Goal: Information Seeking & Learning: Learn about a topic

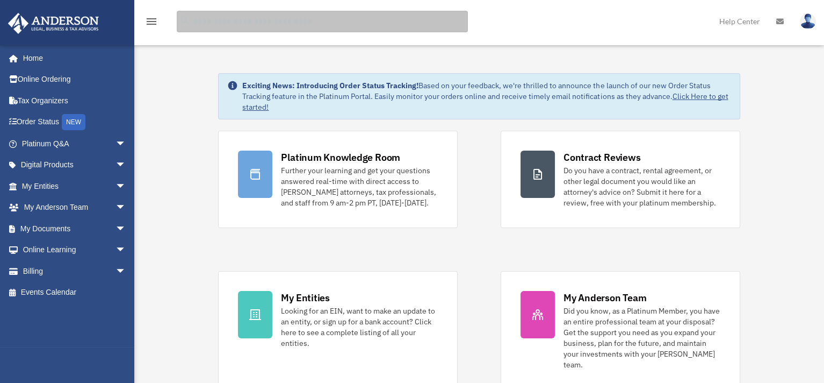
click at [265, 24] on input "search" at bounding box center [322, 21] width 291 height 21
type input "**********"
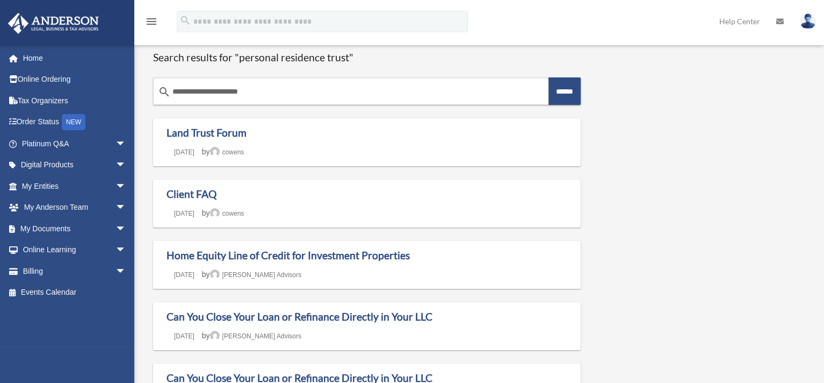
click at [666, 198] on div "**********" at bounding box center [478, 329] width 666 height 583
click at [684, 188] on div "**********" at bounding box center [478, 329] width 666 height 583
click at [662, 194] on div "**********" at bounding box center [478, 329] width 666 height 583
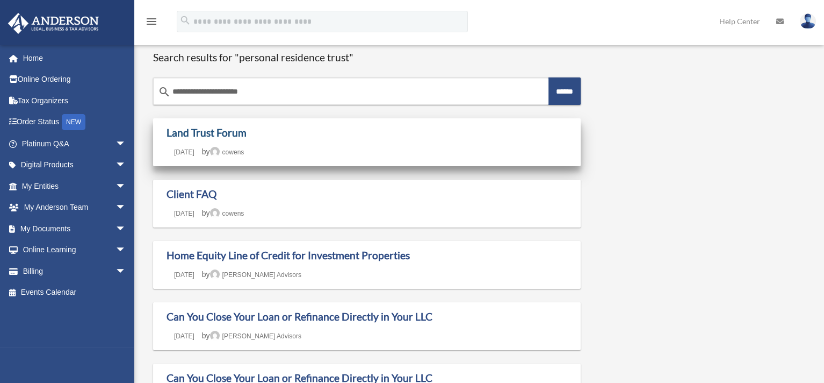
click at [197, 133] on link "Land Trust Forum" at bounding box center [207, 132] width 80 height 12
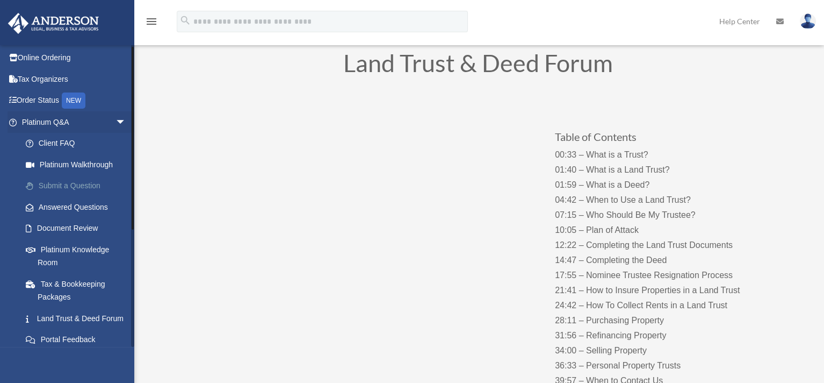
scroll to position [54, 0]
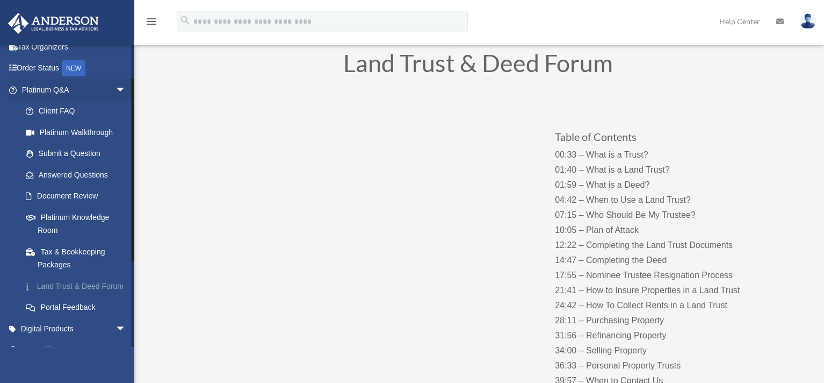
click at [69, 287] on link "Land Trust & Deed Forum" at bounding box center [78, 285] width 127 height 21
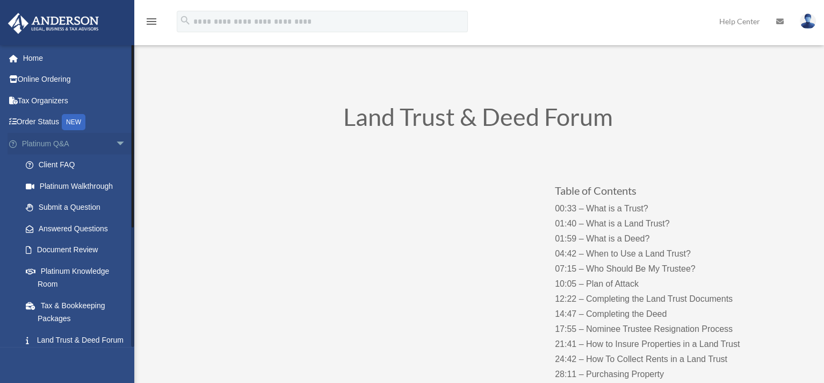
click at [116, 142] on span "arrow_drop_down" at bounding box center [126, 144] width 21 height 22
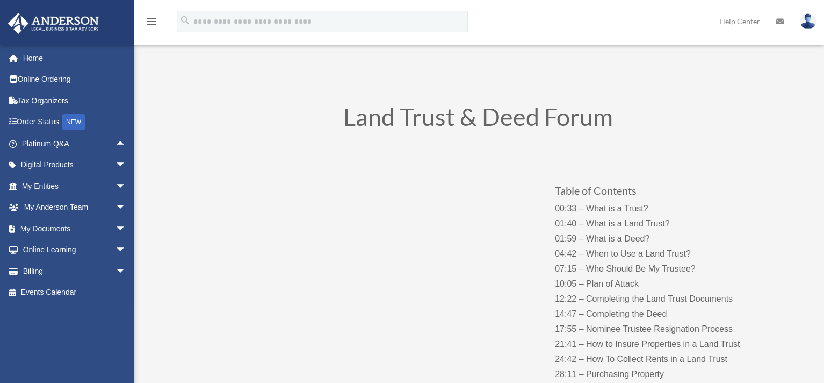
click at [227, 106] on h1 "Land Trust & Deed Forum" at bounding box center [478, 120] width 580 height 30
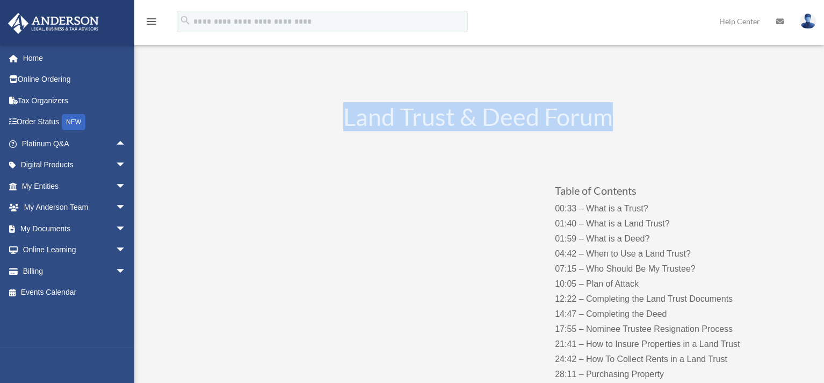
drag, startPoint x: 270, startPoint y: 104, endPoint x: 654, endPoint y: 124, distance: 384.6
click at [654, 124] on div "Land Trust & Deed Forum" at bounding box center [478, 119] width 580 height 56
click at [654, 124] on h1 "Land Trust & Deed Forum" at bounding box center [478, 120] width 580 height 30
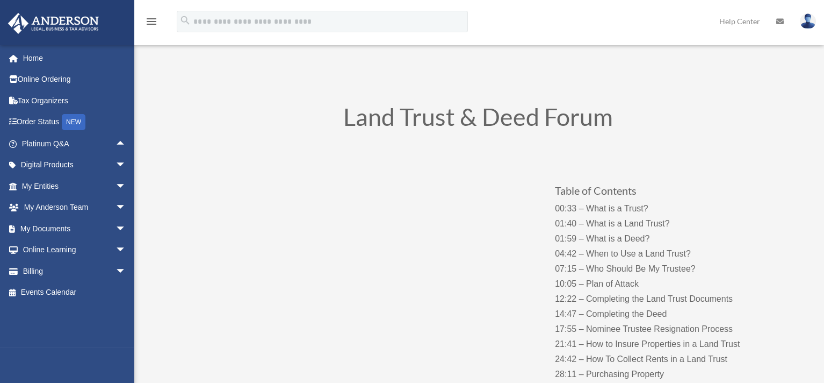
click at [610, 120] on h1 "Land Trust & Deed Forum" at bounding box center [478, 120] width 580 height 30
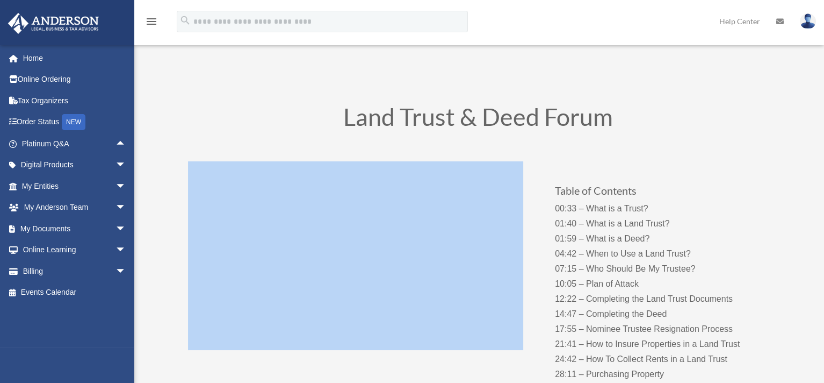
click at [610, 120] on h1 "Land Trust & Deed Forum" at bounding box center [478, 120] width 580 height 30
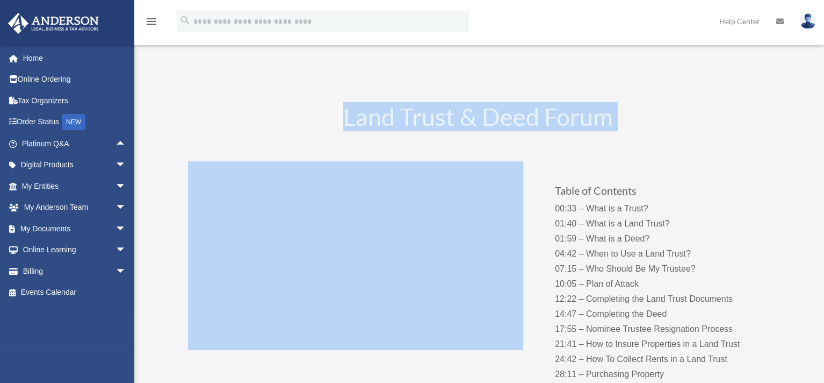
click at [610, 120] on h1 "Land Trust & Deed Forum" at bounding box center [478, 120] width 580 height 30
click at [628, 116] on h1 "Land Trust & Deed Forum" at bounding box center [478, 120] width 580 height 30
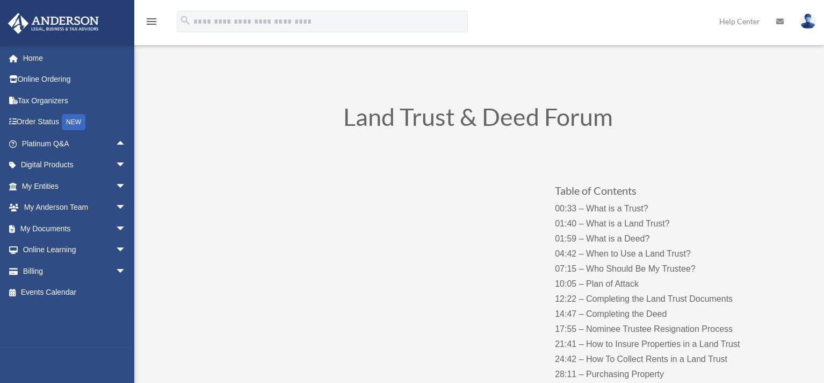
drag, startPoint x: 628, startPoint y: 116, endPoint x: 604, endPoint y: 116, distance: 23.6
click at [627, 116] on h1 "Land Trust & Deed Forum" at bounding box center [478, 120] width 580 height 30
click at [588, 115] on h1 "Land Trust & Deed Forum" at bounding box center [478, 120] width 580 height 30
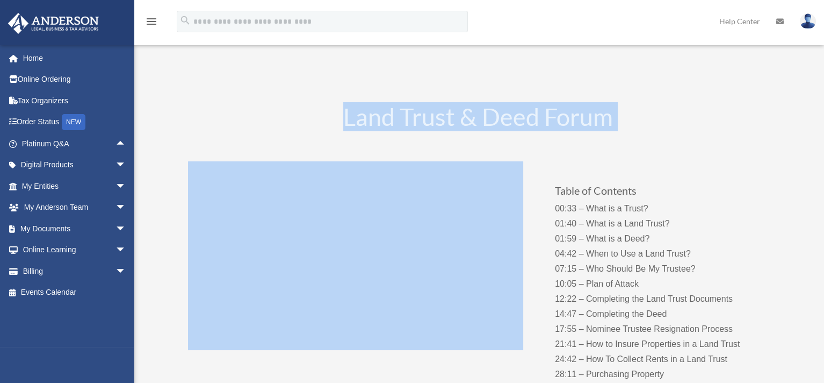
click at [588, 115] on h1 "Land Trust & Deed Forum" at bounding box center [478, 120] width 580 height 30
click at [620, 110] on h1 "Land Trust & Deed Forum" at bounding box center [478, 120] width 580 height 30
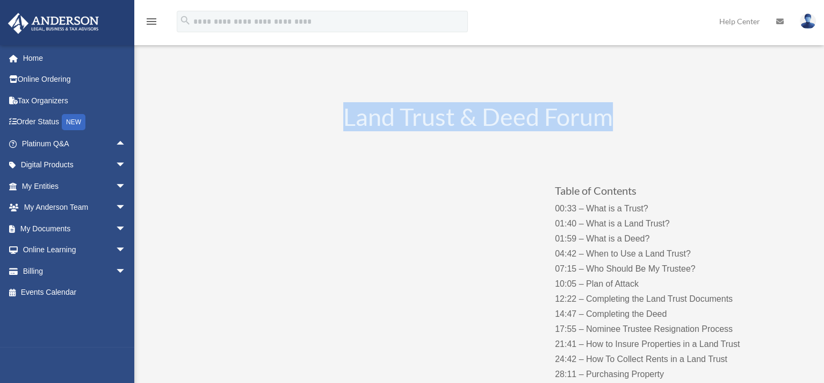
drag, startPoint x: 630, startPoint y: 120, endPoint x: 328, endPoint y: 114, distance: 302.6
click at [328, 114] on h1 "Land Trust & Deed Forum" at bounding box center [478, 120] width 580 height 30
click at [333, 102] on div "Land Trust & Deed Forum" at bounding box center [478, 119] width 580 height 56
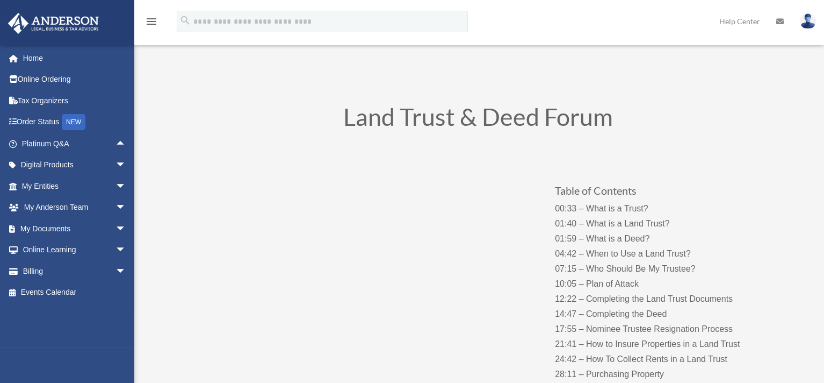
click at [343, 118] on h1 "Land Trust & Deed Forum" at bounding box center [478, 120] width 580 height 30
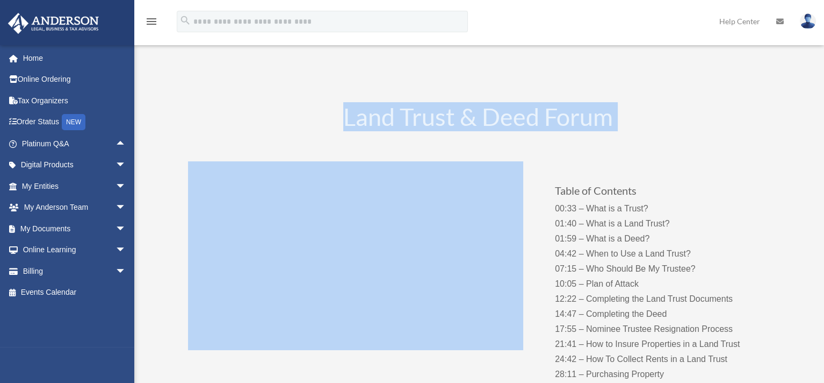
click at [344, 118] on h1 "Land Trust & Deed Forum" at bounding box center [478, 120] width 580 height 30
click at [566, 112] on h1 "Land Trust & Deed Forum" at bounding box center [478, 120] width 580 height 30
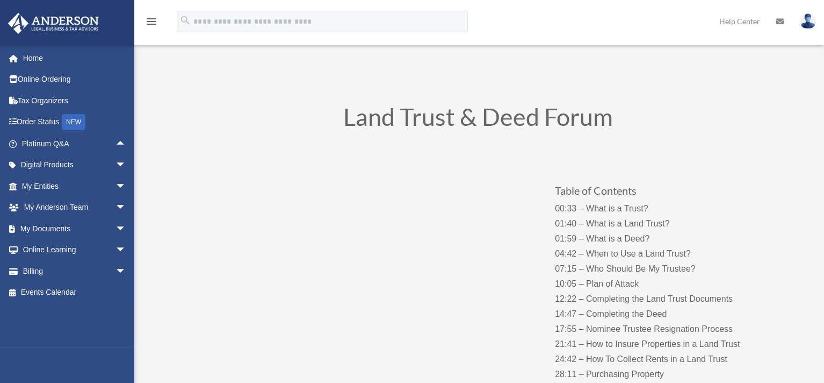
click at [566, 112] on h1 "Land Trust & Deed Forum" at bounding box center [478, 120] width 580 height 30
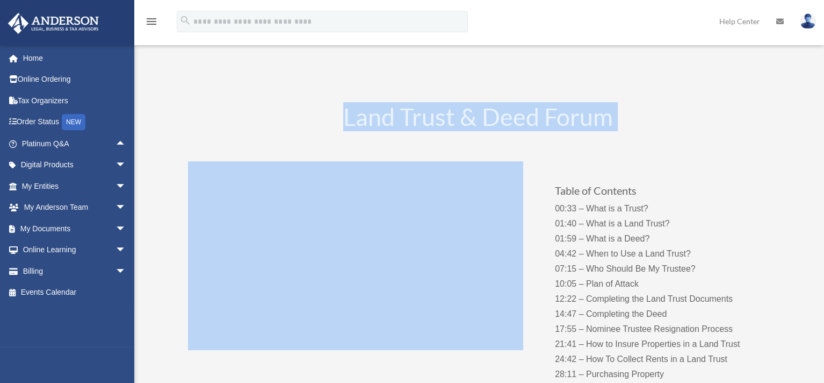
click at [566, 112] on h1 "Land Trust & Deed Forum" at bounding box center [478, 120] width 580 height 30
click at [632, 103] on div "Land Trust & Deed Forum" at bounding box center [478, 119] width 580 height 56
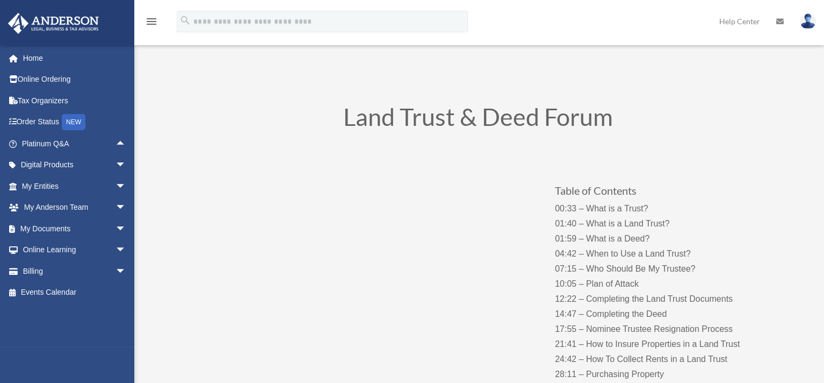
click at [647, 103] on div "Land Trust & Deed Forum" at bounding box center [478, 119] width 580 height 56
click at [613, 189] on h3 "Table of Contents" at bounding box center [661, 193] width 212 height 16
click at [609, 148] on div "Table of Contents 00:33 – What is a Trust? 01:40 – What is a Land Trust? 01:59 …" at bounding box center [478, 301] width 580 height 307
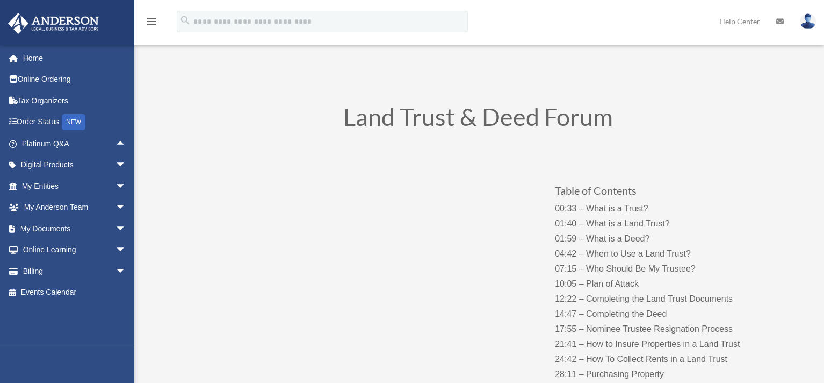
click at [592, 122] on h1 "Land Trust & Deed Forum" at bounding box center [478, 120] width 580 height 30
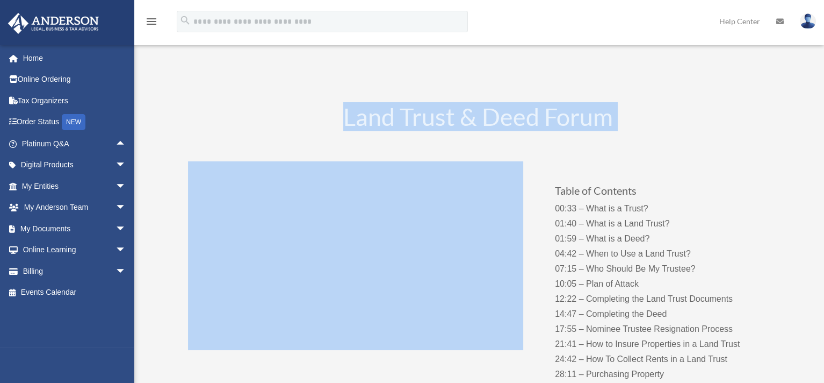
click at [592, 122] on h1 "Land Trust & Deed Forum" at bounding box center [478, 120] width 580 height 30
click at [632, 117] on h1 "Land Trust & Deed Forum" at bounding box center [478, 120] width 580 height 30
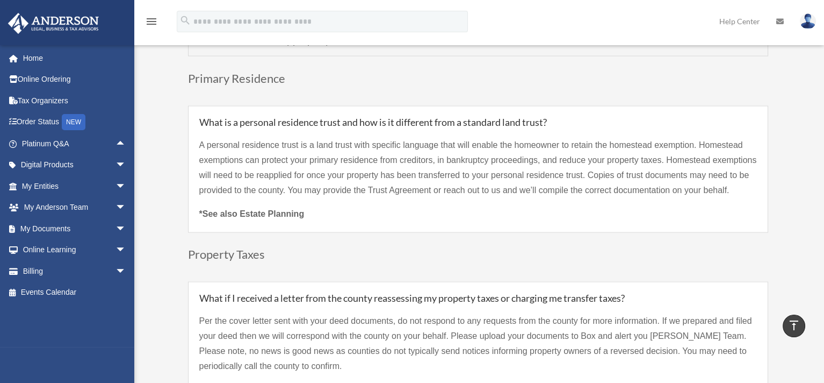
scroll to position [3277, 0]
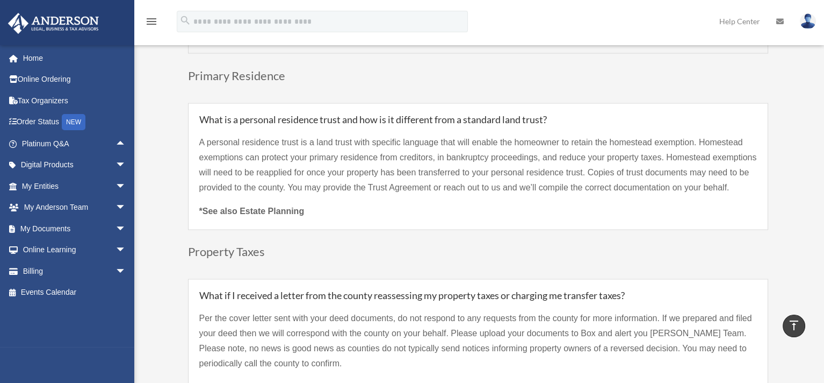
click at [485, 165] on p "A personal residence trust is a land trust with specific language that will ena…" at bounding box center [478, 169] width 558 height 69
click at [657, 114] on h5 "What is a personal residence trust and how is it different from a standard land…" at bounding box center [478, 119] width 558 height 10
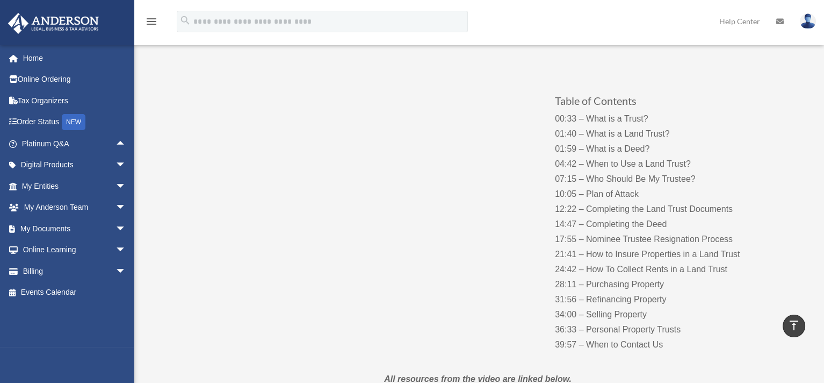
scroll to position [0, 0]
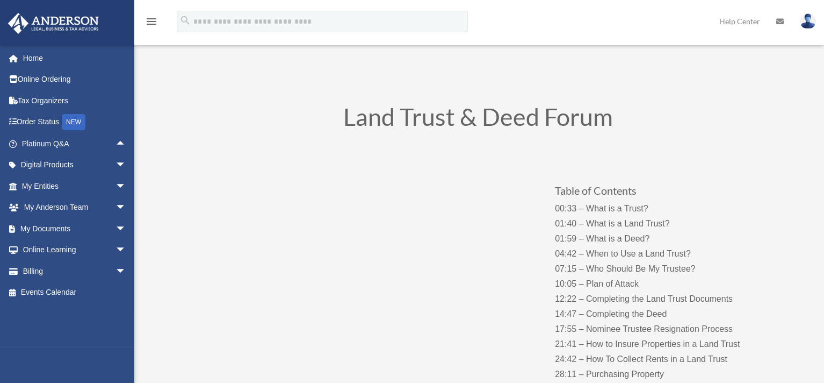
click at [681, 149] on div "Table of Contents 00:33 – What is a Trust? 01:40 – What is a Land Trust? 01:59 …" at bounding box center [478, 301] width 580 height 307
click at [585, 115] on h1 "Land Trust & Deed Forum" at bounding box center [478, 120] width 580 height 30
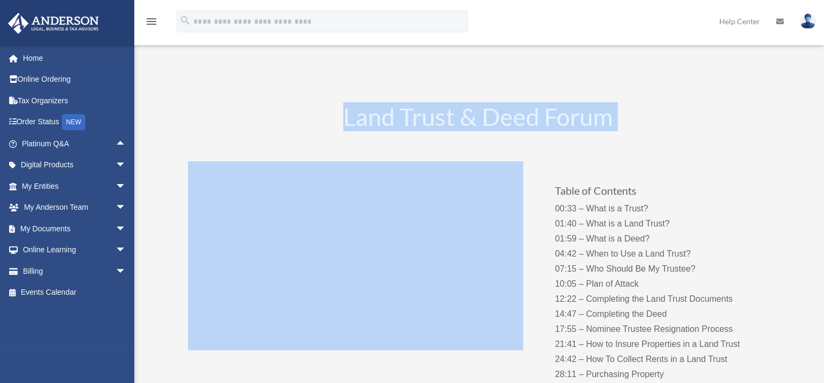
click at [585, 115] on h1 "Land Trust & Deed Forum" at bounding box center [478, 120] width 580 height 30
click at [672, 102] on div "Land Trust & Deed Forum" at bounding box center [478, 119] width 580 height 56
